Goal: Information Seeking & Learning: Compare options

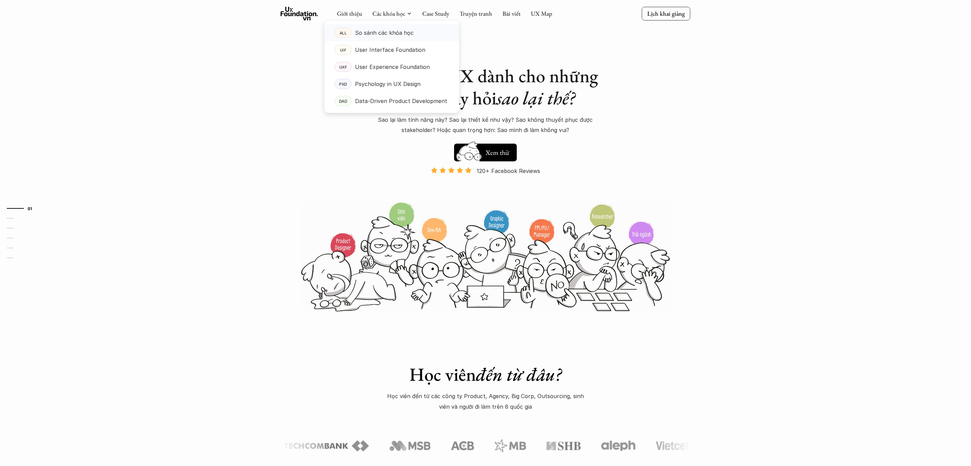
click at [380, 30] on p "So sánh các khóa học" at bounding box center [384, 33] width 59 height 10
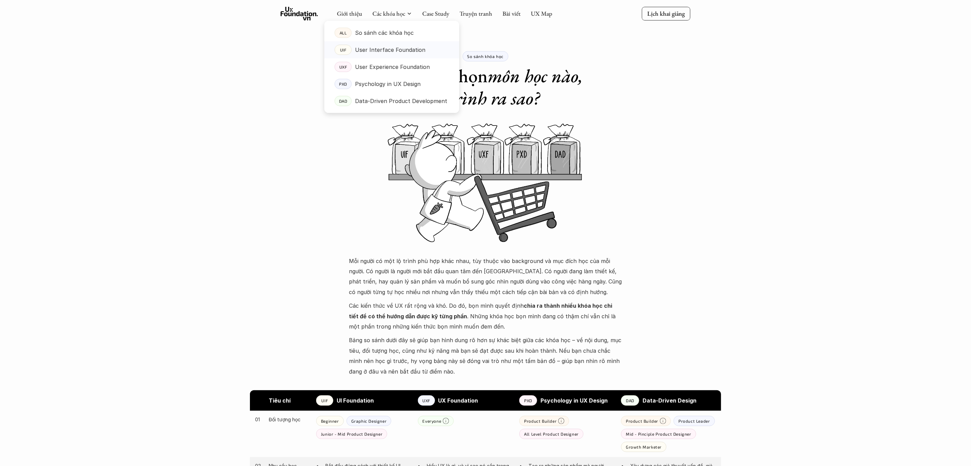
click at [387, 48] on p "User Interface Foundation" at bounding box center [390, 50] width 70 height 10
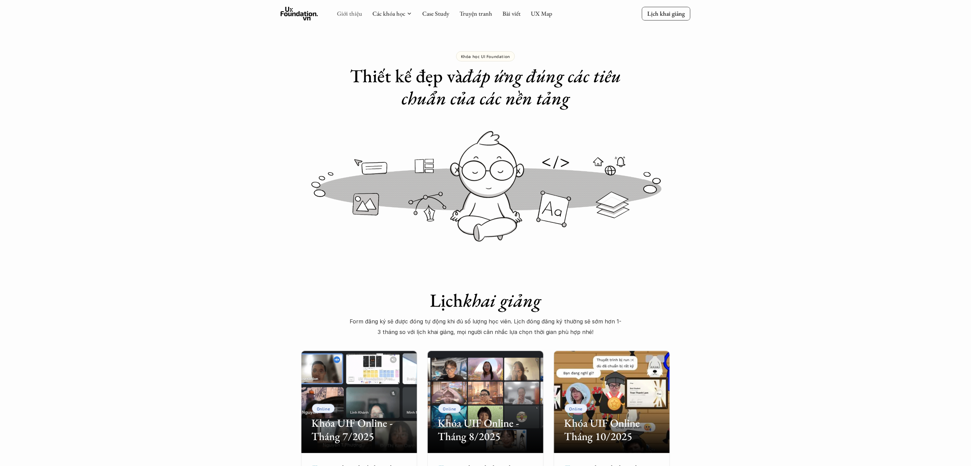
click at [352, 13] on link "Giới thiệu" at bounding box center [349, 14] width 25 height 8
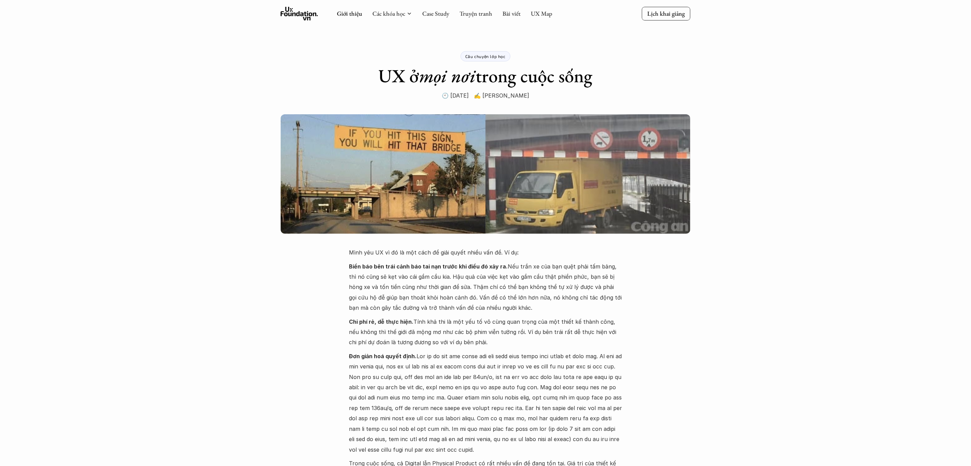
click at [282, 12] on icon at bounding box center [300, 14] width 38 height 14
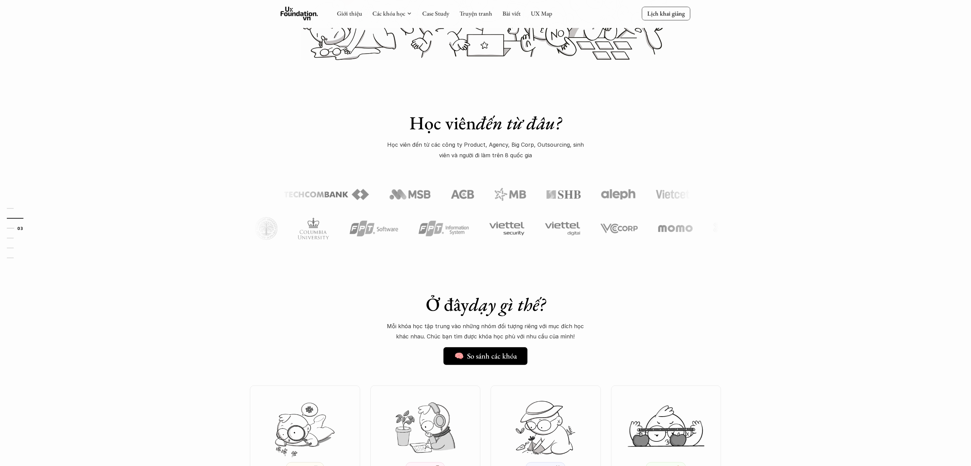
scroll to position [498, 0]
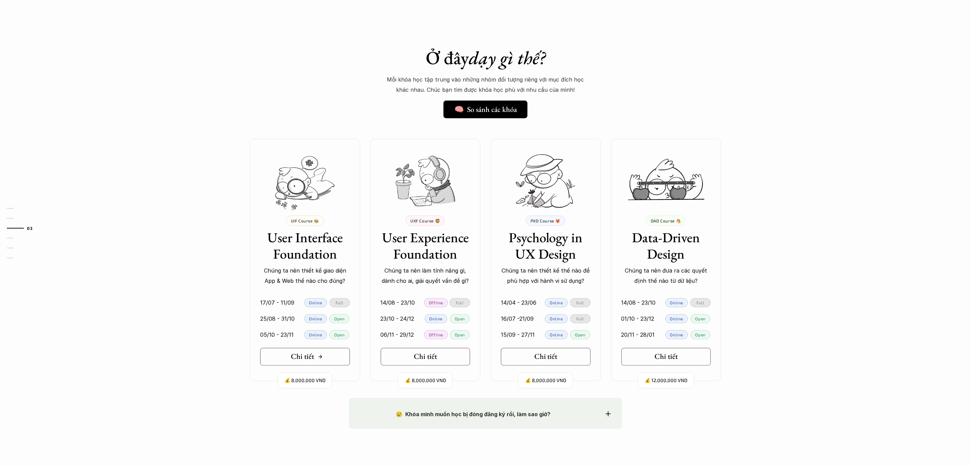
click at [324, 358] on link "Chi tiết" at bounding box center [305, 357] width 90 height 18
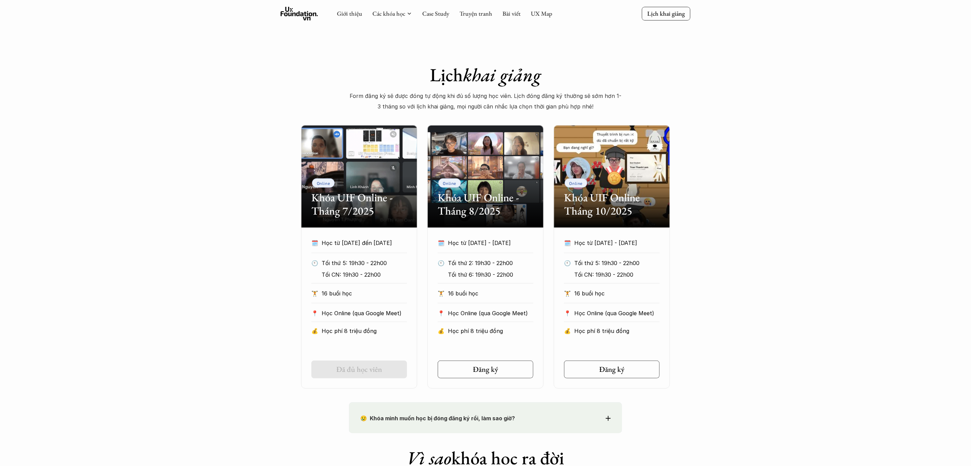
scroll to position [251, 0]
